Goal: Task Accomplishment & Management: Use online tool/utility

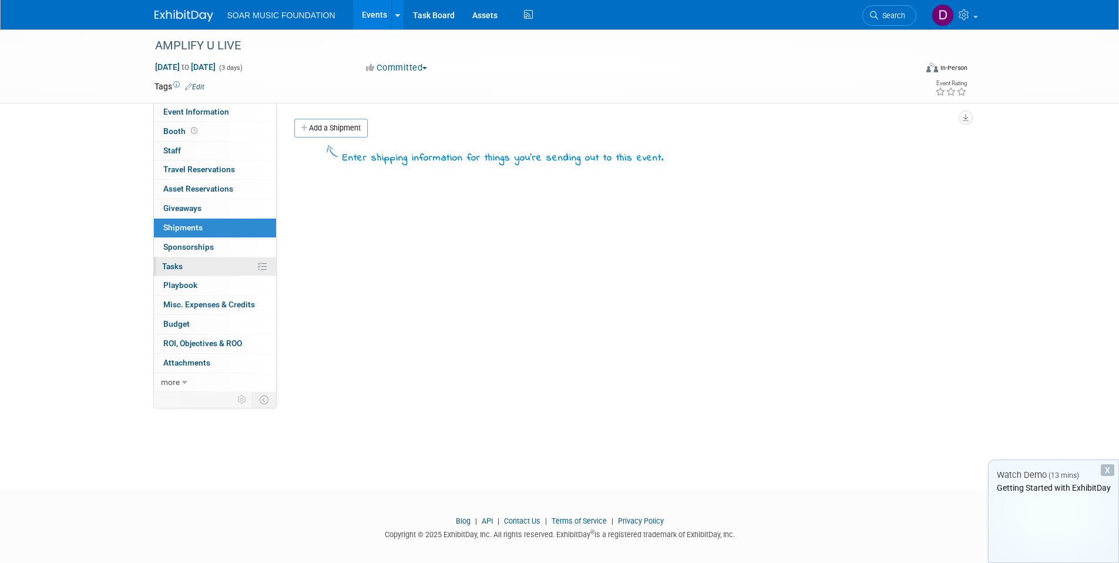
click at [240, 264] on link "0% Tasks 0%" at bounding box center [215, 266] width 122 height 19
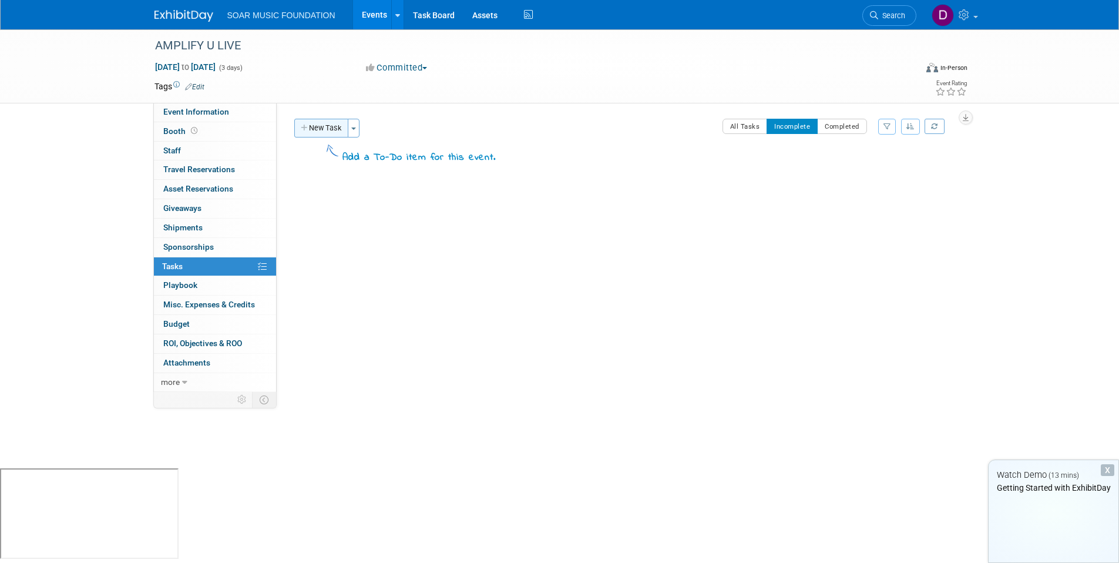
click at [314, 125] on button "New Task" at bounding box center [321, 128] width 54 height 19
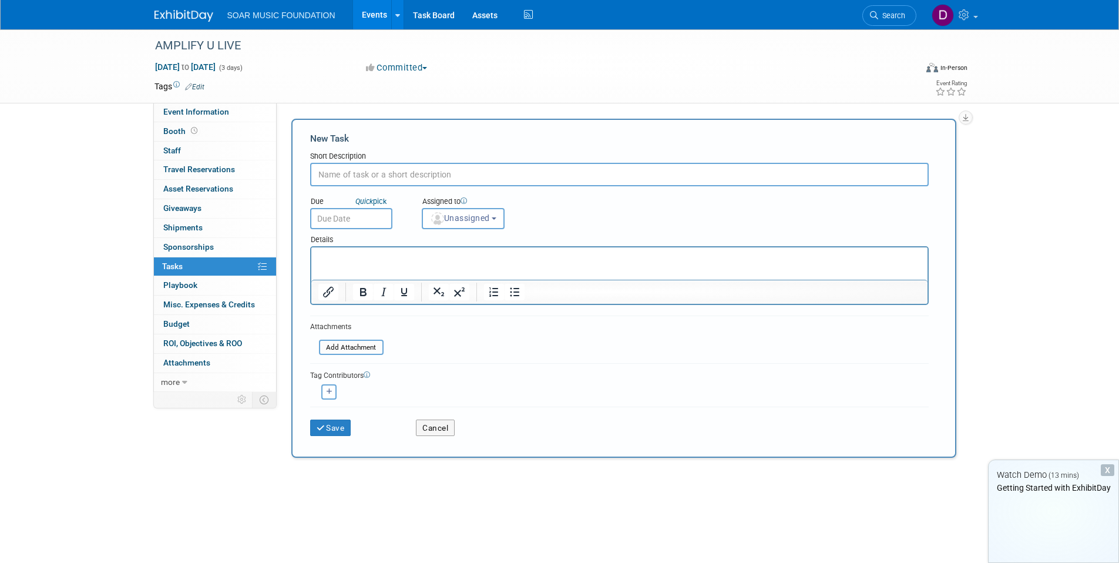
click at [361, 167] on input "text" at bounding box center [619, 174] width 618 height 23
type input "Create Officiaal Expo Website And Branding"
click at [365, 264] on html at bounding box center [619, 255] width 616 height 16
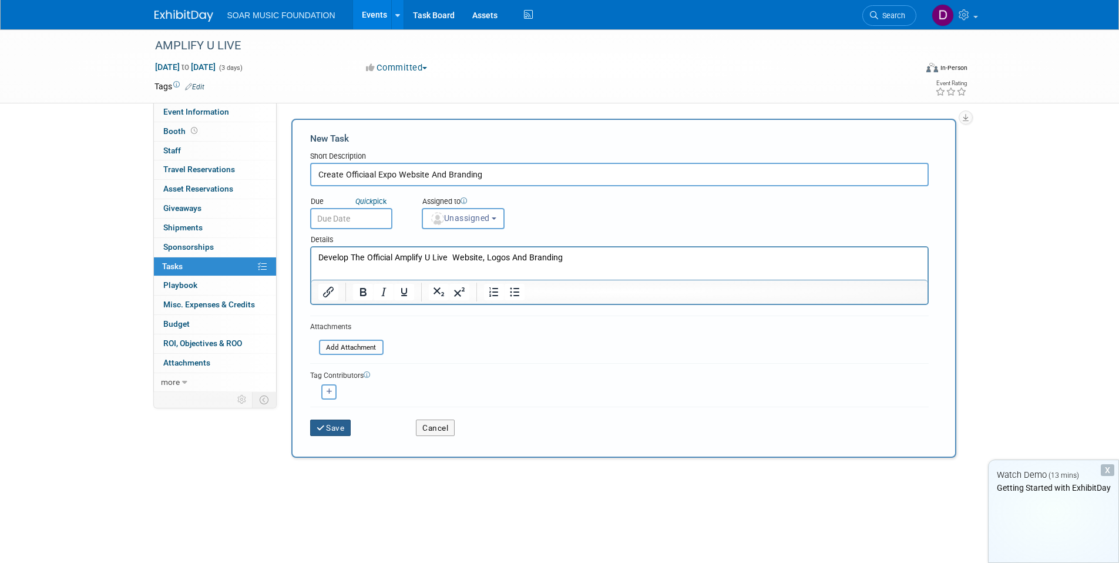
click at [334, 423] on button "Save" at bounding box center [330, 427] width 41 height 16
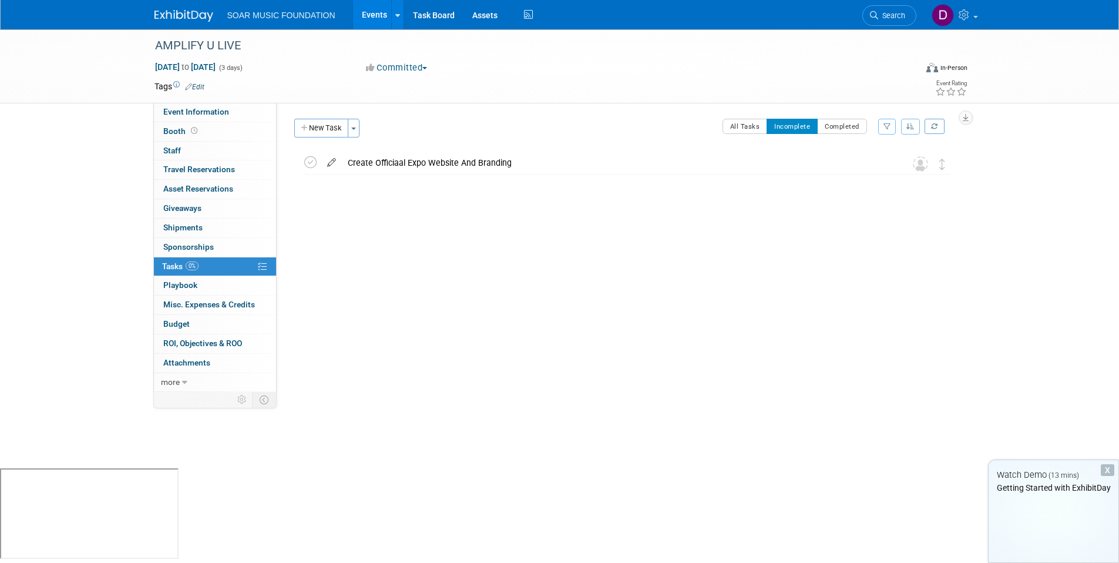
click at [331, 158] on icon at bounding box center [331, 160] width 21 height 15
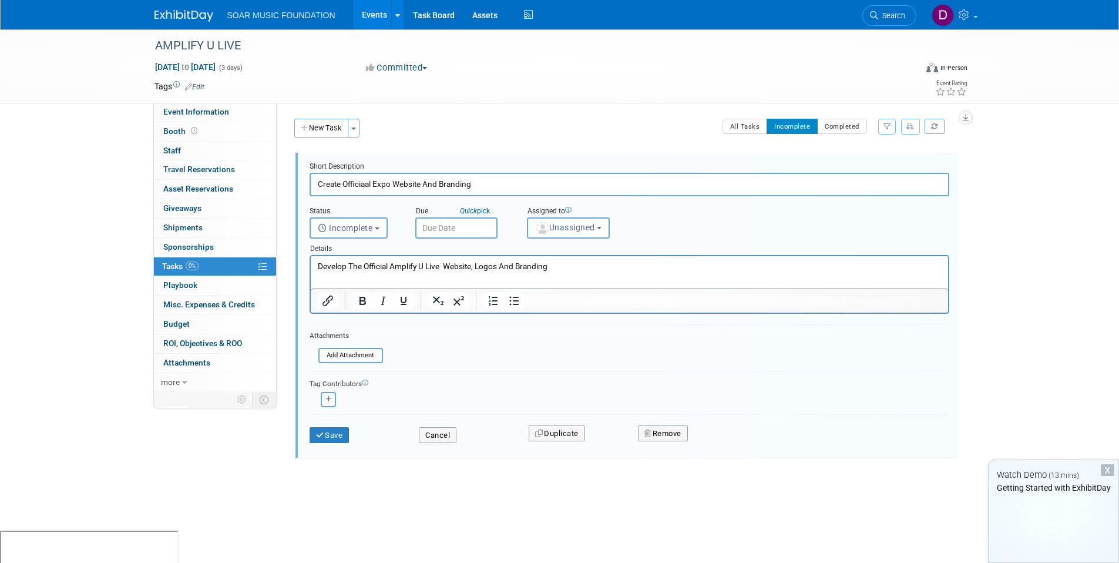
click at [455, 230] on input "text" at bounding box center [456, 227] width 82 height 21
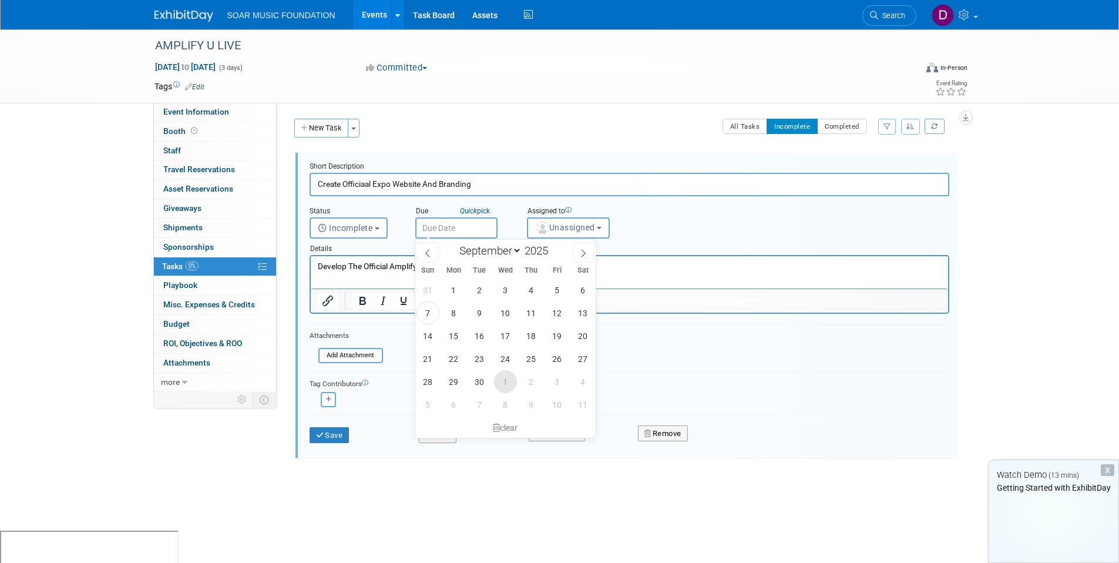
click at [500, 380] on span "1" at bounding box center [505, 381] width 23 height 23
type input "[DATE]"
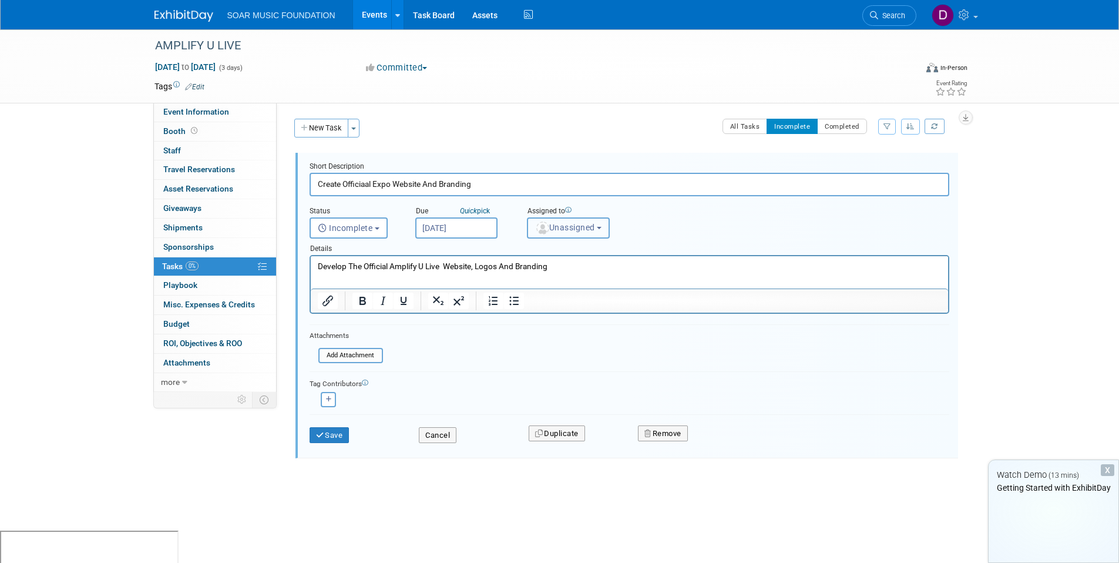
click at [567, 227] on span "Unassigned" at bounding box center [565, 227] width 60 height 9
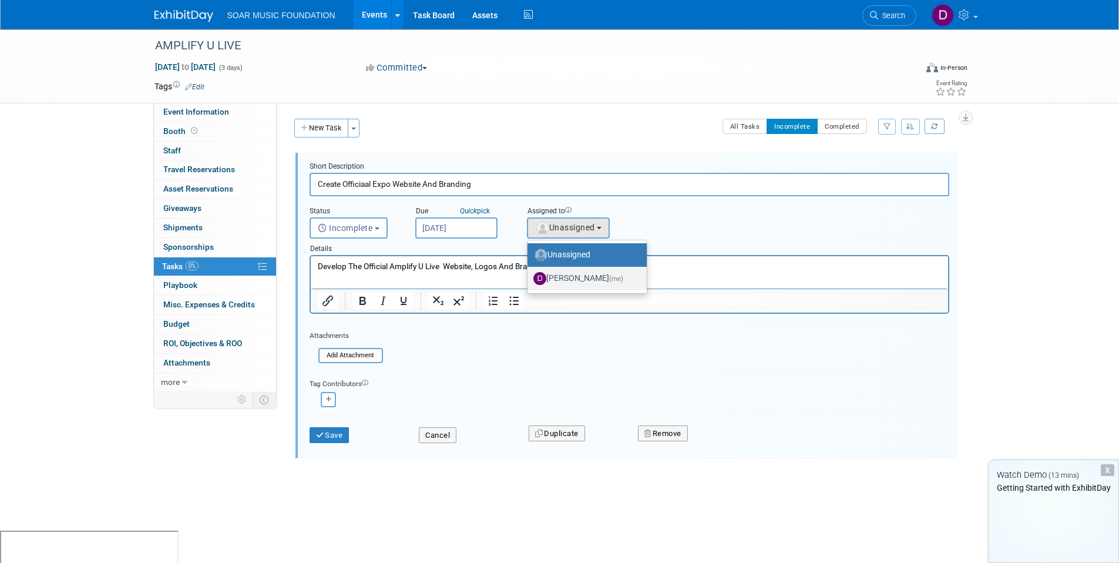
click at [570, 274] on label "[PERSON_NAME] (me)" at bounding box center [584, 278] width 102 height 19
click at [529, 274] on input "[PERSON_NAME] (me)" at bounding box center [526, 277] width 8 height 8
select select "49e12698-92bb-4a33-b969-6ecad15648f0"
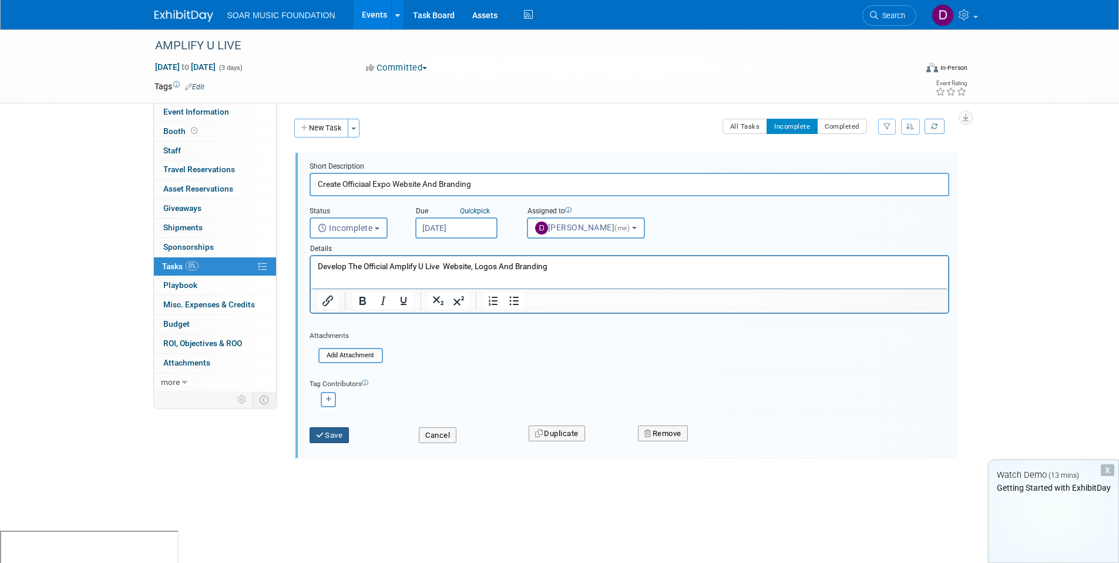
click at [329, 432] on button "Save" at bounding box center [330, 435] width 40 height 16
